Goal: Find specific page/section: Find specific page/section

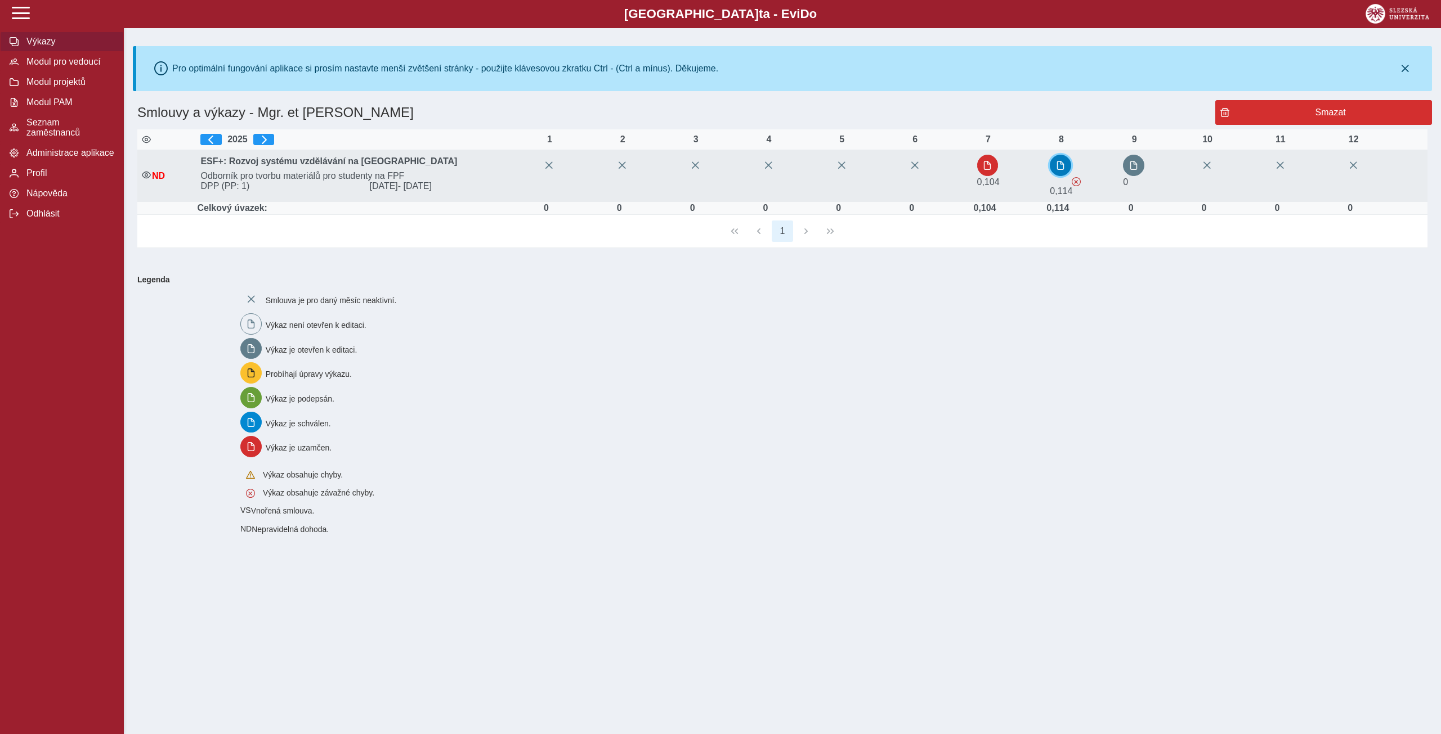
click at [1065, 168] on span "button" at bounding box center [1060, 165] width 9 height 9
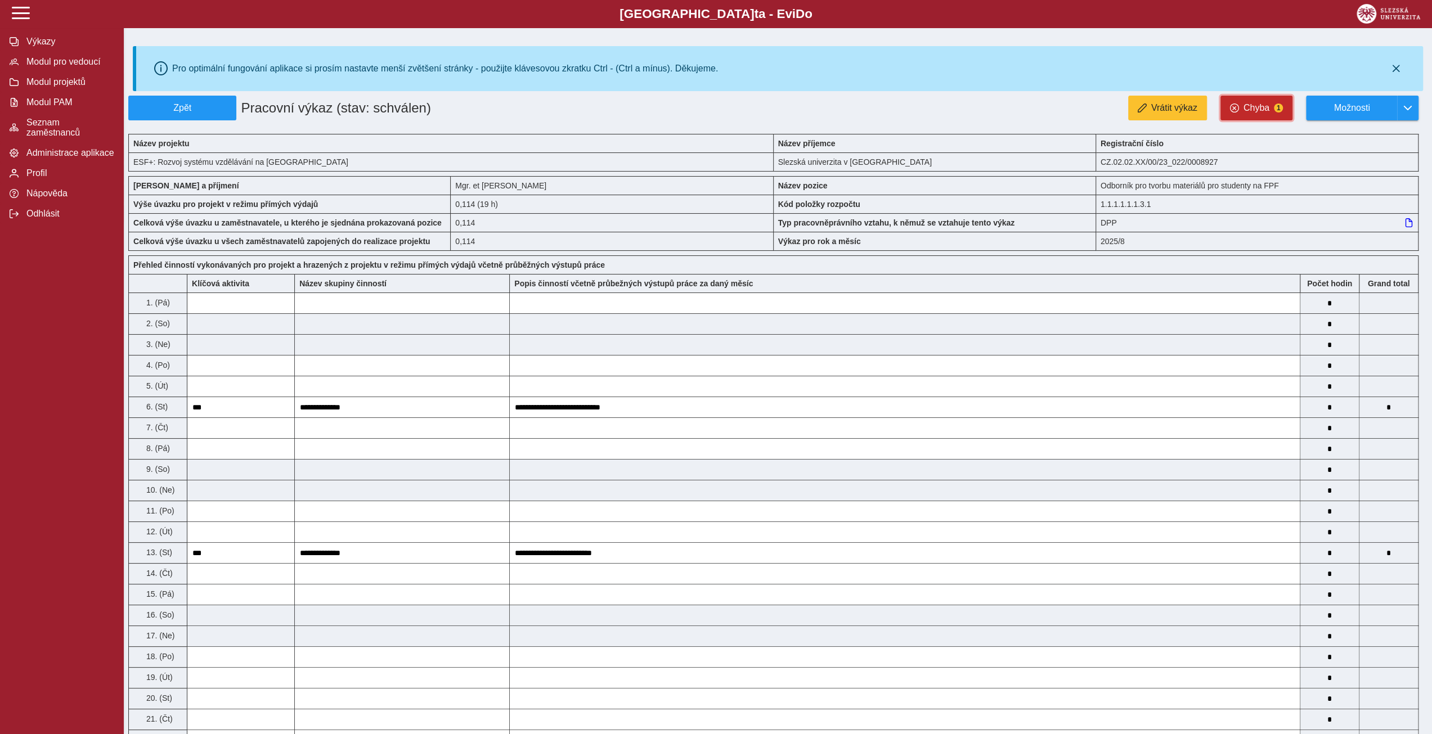
click at [1276, 113] on button "Chyba 1" at bounding box center [1257, 108] width 72 height 25
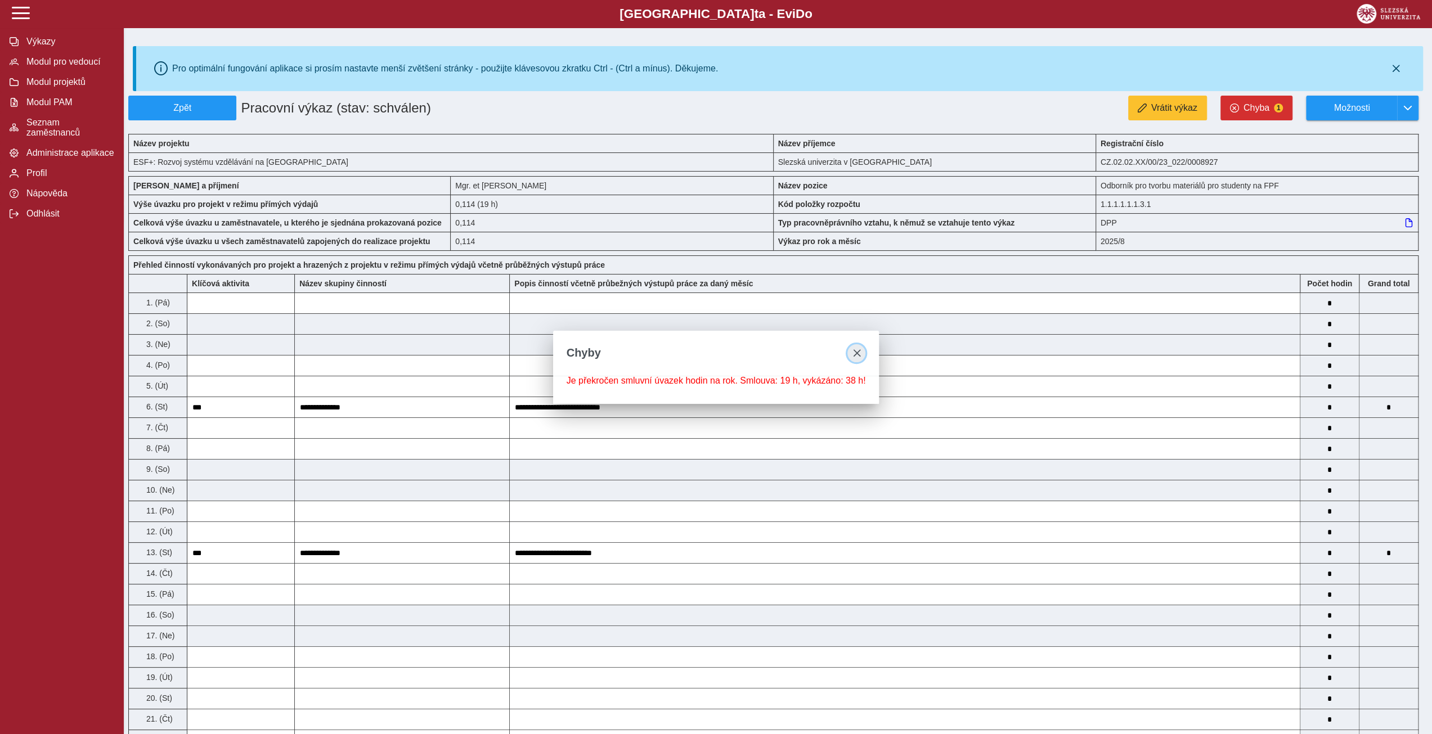
click at [853, 352] on span "close" at bounding box center [856, 353] width 9 height 9
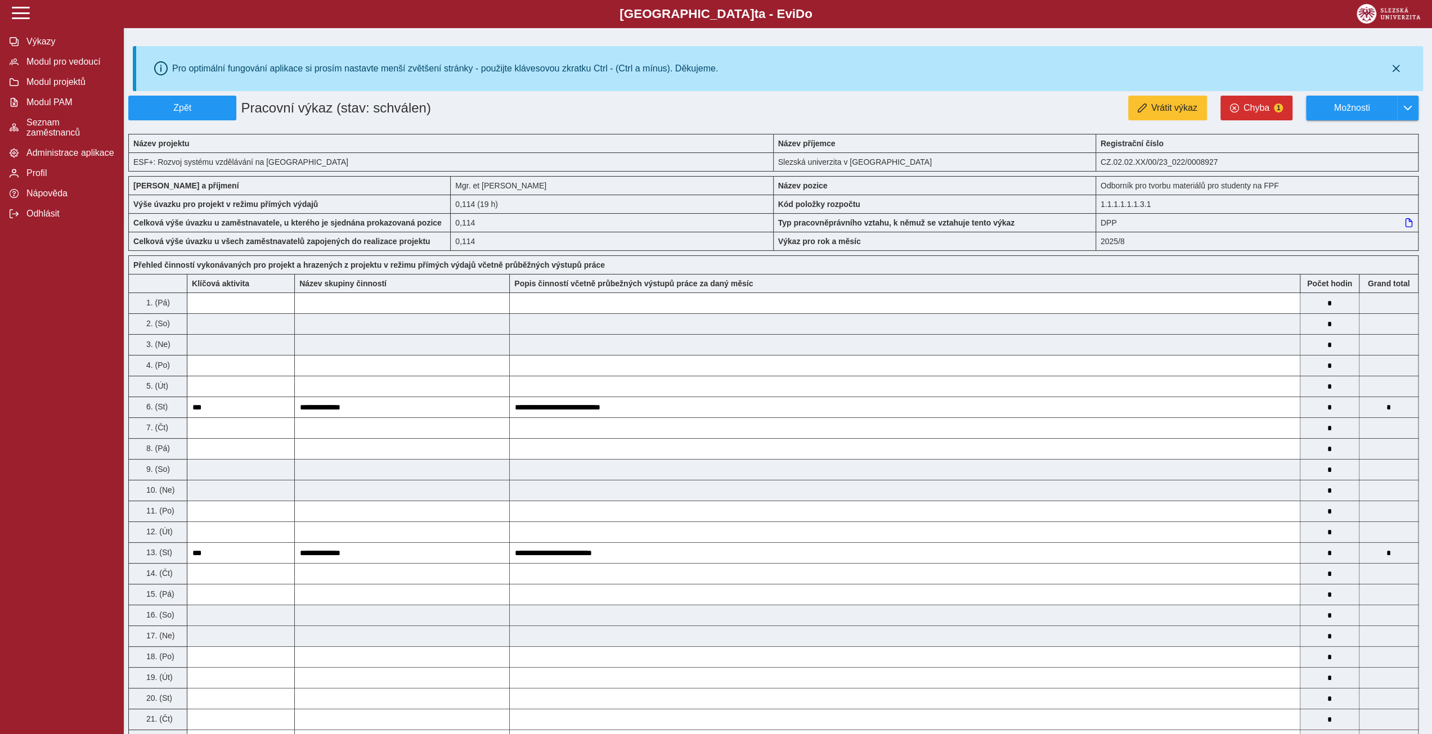
click at [1410, 222] on icon at bounding box center [1409, 222] width 9 height 9
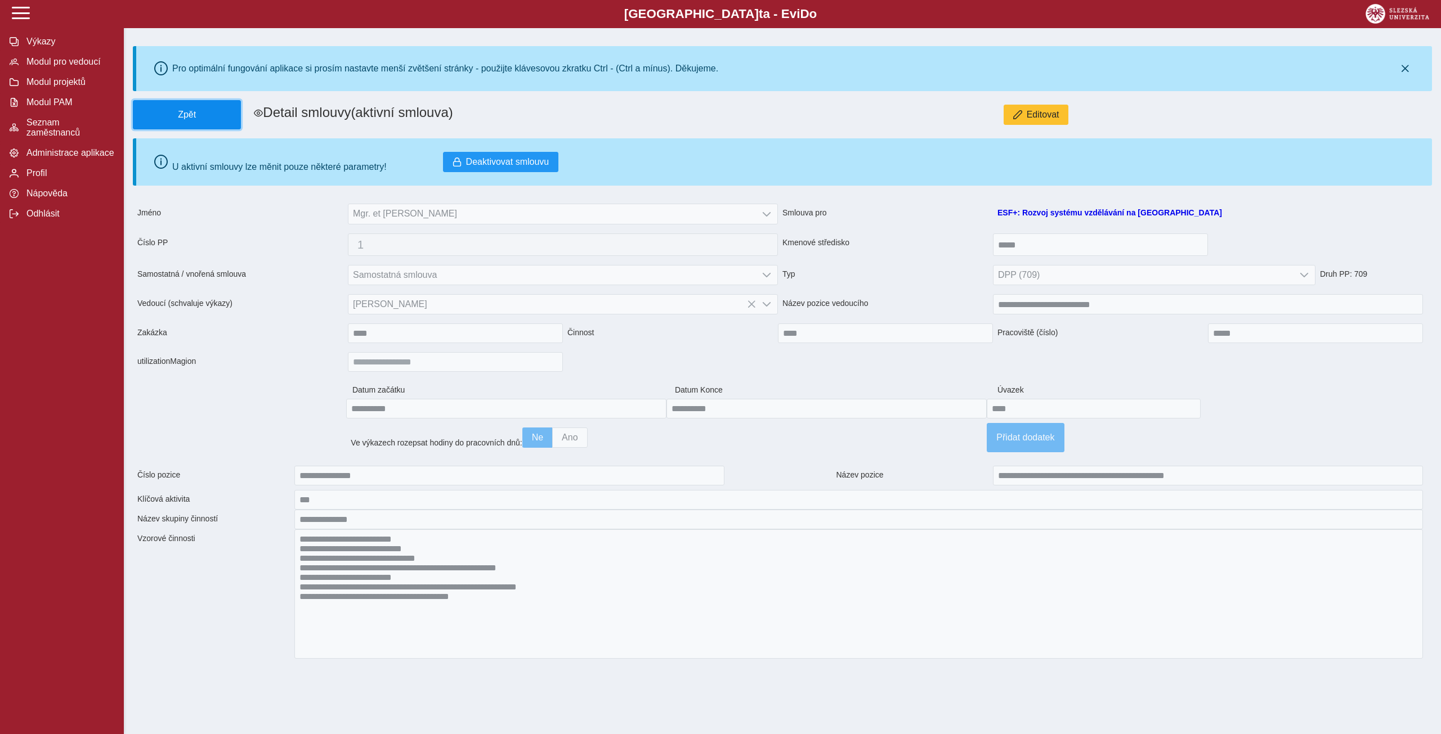
click at [194, 113] on span "Zpět" at bounding box center [187, 115] width 98 height 10
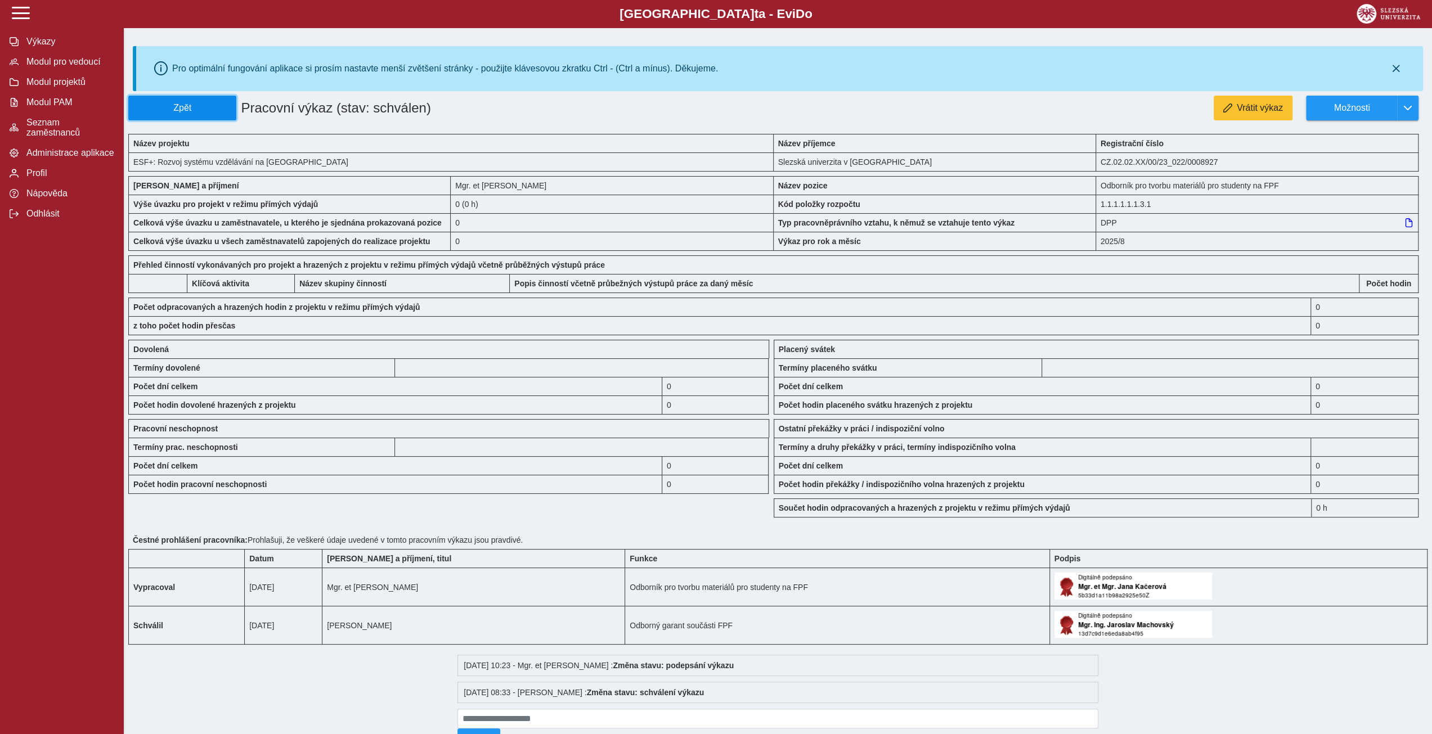
click at [206, 107] on span "Zpět" at bounding box center [182, 108] width 98 height 10
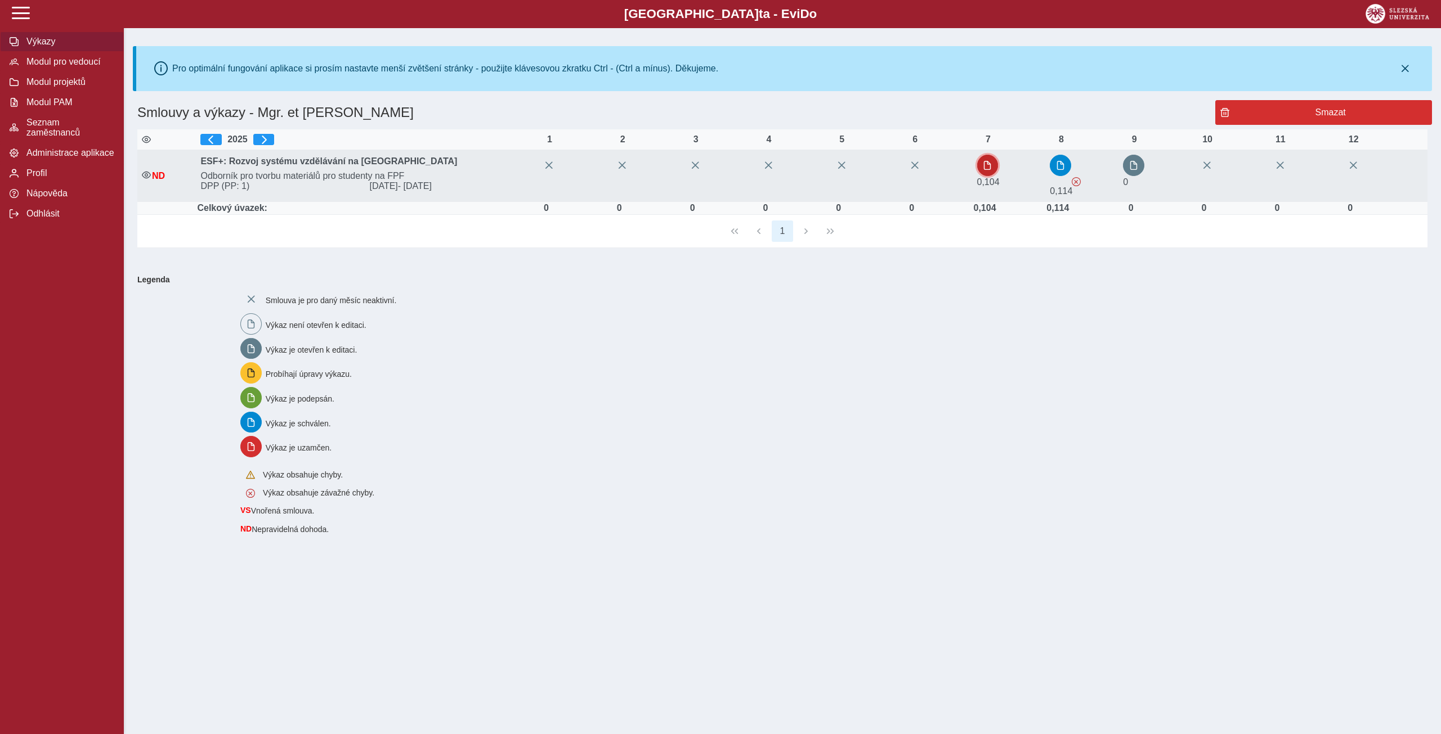
click at [990, 166] on span "button" at bounding box center [987, 165] width 9 height 9
